Goal: Task Accomplishment & Management: Manage account settings

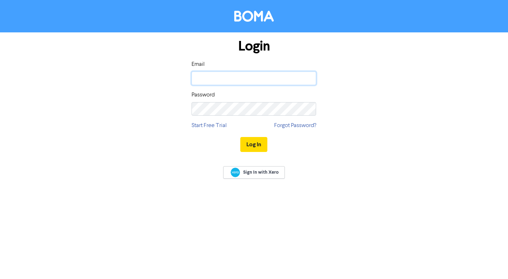
type input "nick@zero-tohero.com"
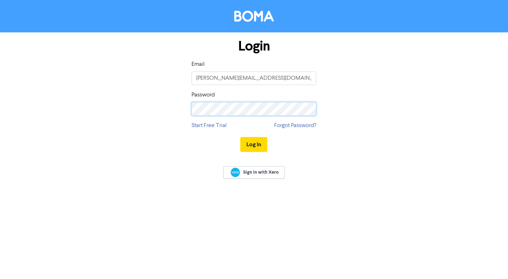
click at [254, 144] on button "Log In" at bounding box center [253, 144] width 27 height 15
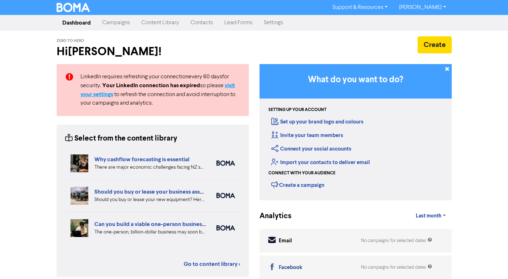
click at [230, 84] on strong "visit your settings" at bounding box center [157, 90] width 155 height 16
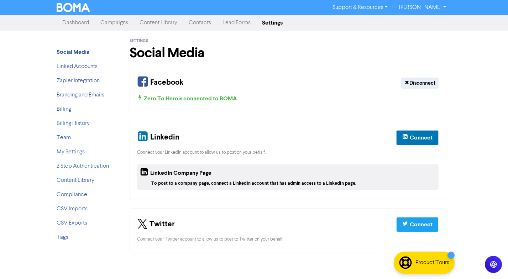
click at [420, 138] on div "Connect" at bounding box center [421, 138] width 23 height 9
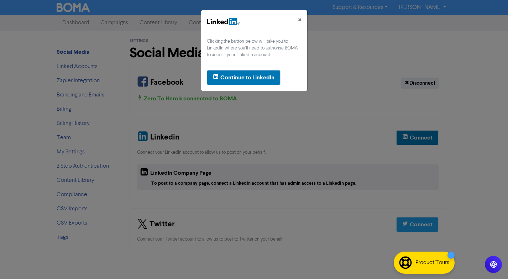
click at [258, 76] on div "Continue to LinkedIn" at bounding box center [247, 77] width 54 height 9
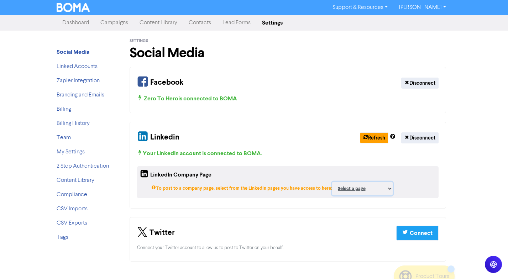
select select "37476857"
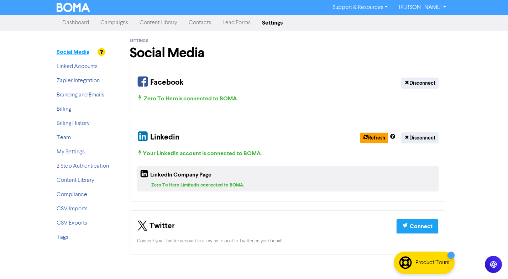
click at [81, 52] on strong "Social Media" at bounding box center [73, 51] width 33 height 7
click at [84, 67] on link "Linked Accounts" at bounding box center [77, 67] width 41 height 6
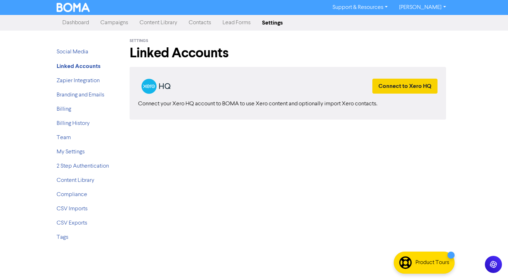
click at [408, 87] on button "Connect to Xero HQ" at bounding box center [404, 86] width 65 height 15
